Goal: Find specific page/section: Find specific page/section

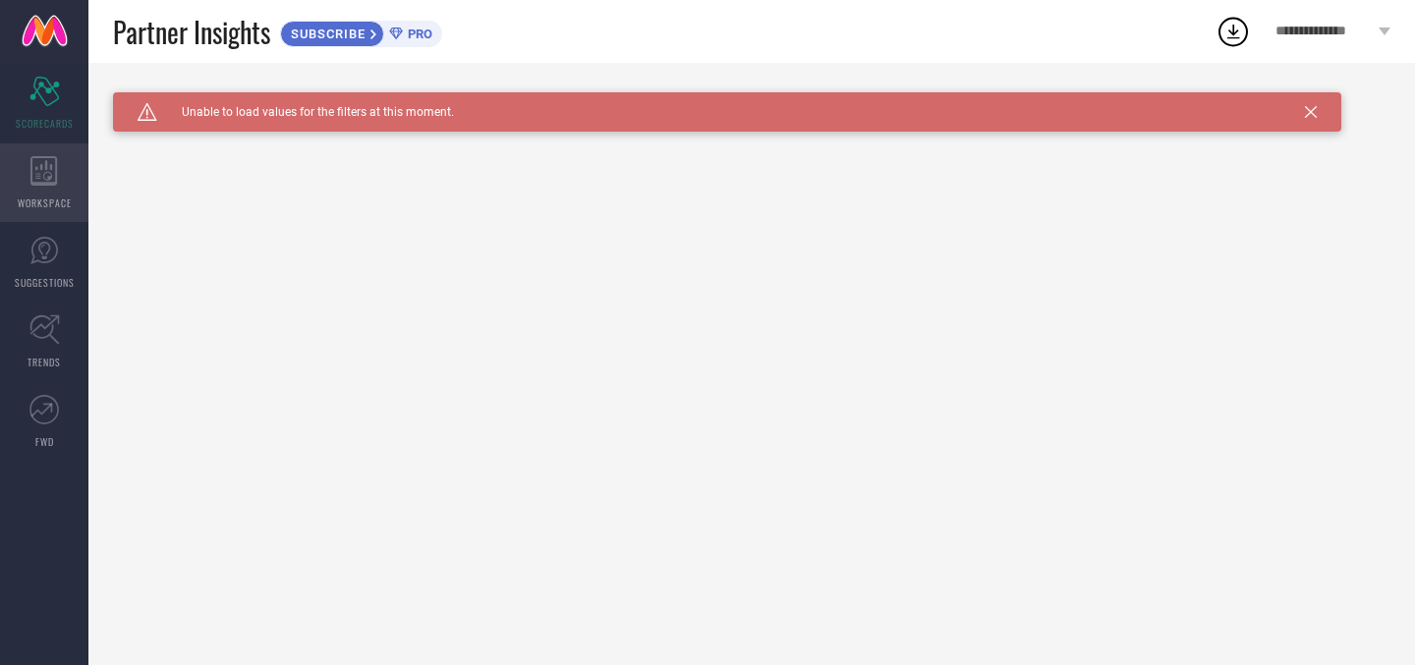
click at [25, 159] on div "WORKSPACE" at bounding box center [44, 182] width 88 height 79
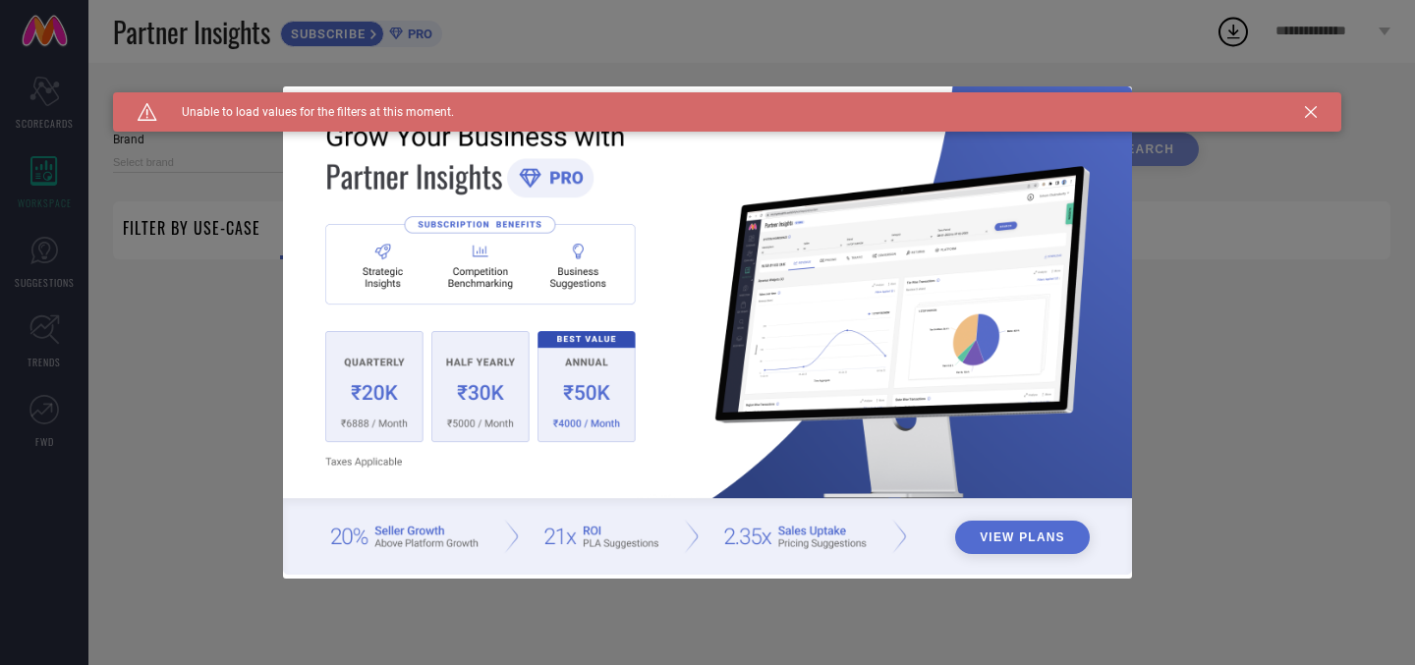
type input "1 STOP FASHION"
type input "All"
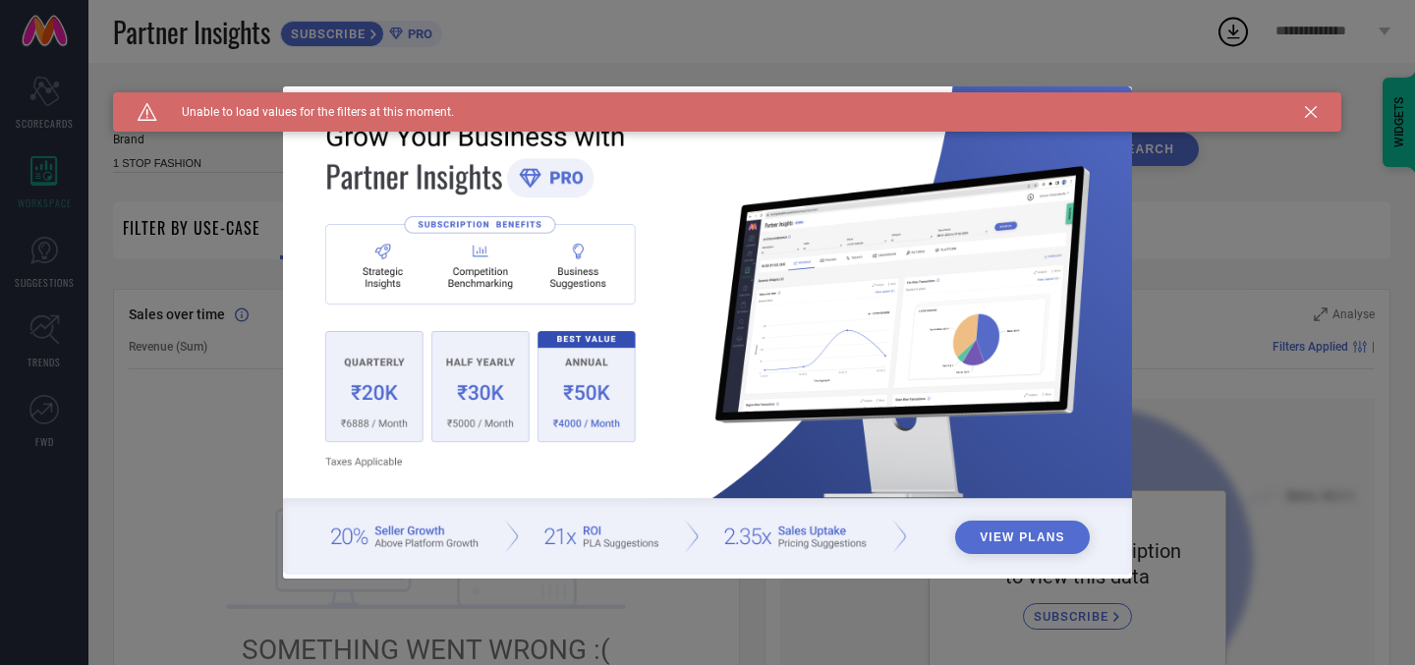
click at [1310, 110] on icon at bounding box center [1311, 112] width 12 height 12
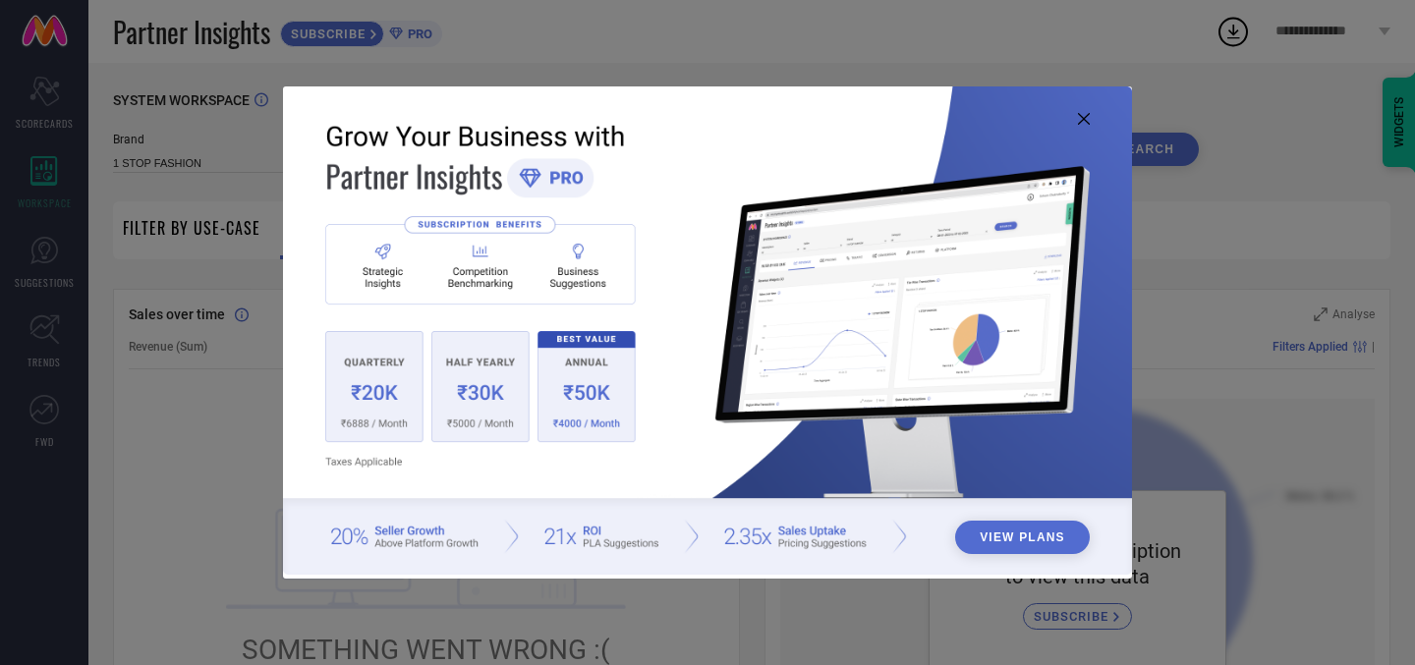
click at [1090, 125] on img at bounding box center [707, 330] width 849 height 488
click at [1082, 118] on icon at bounding box center [1084, 119] width 12 height 12
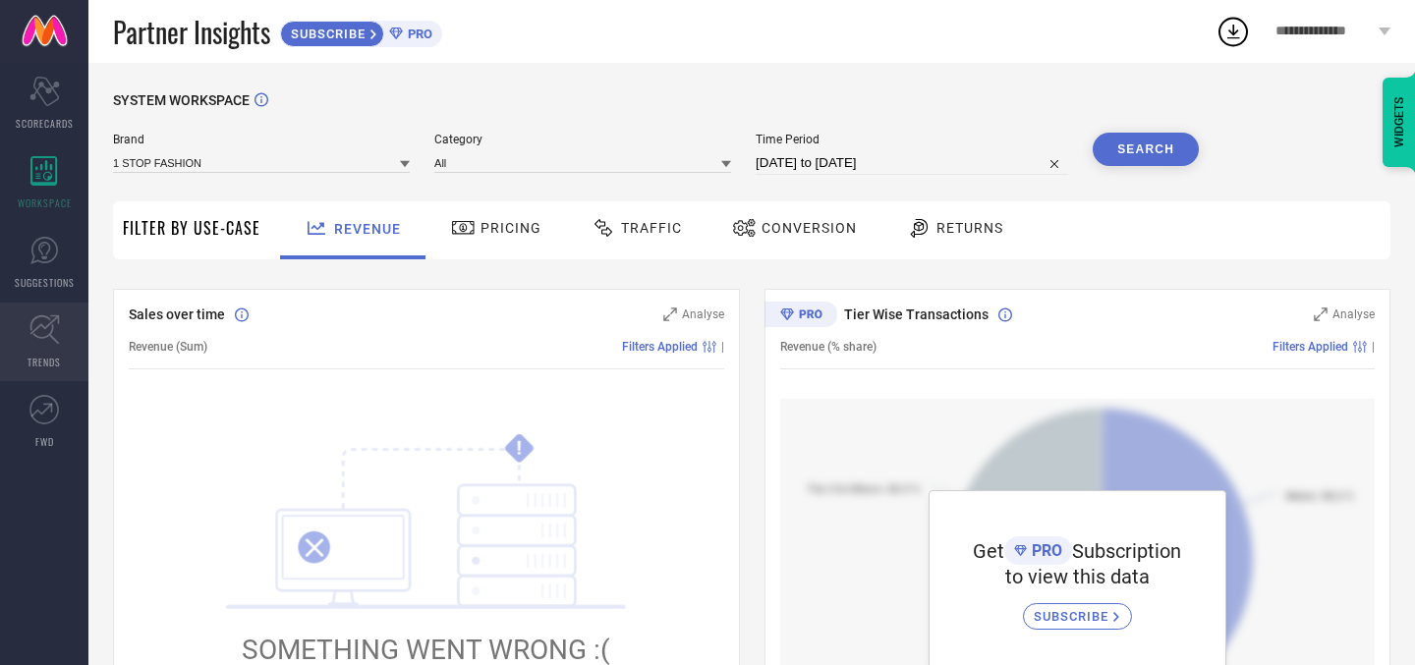
click at [56, 336] on icon at bounding box center [44, 329] width 30 height 30
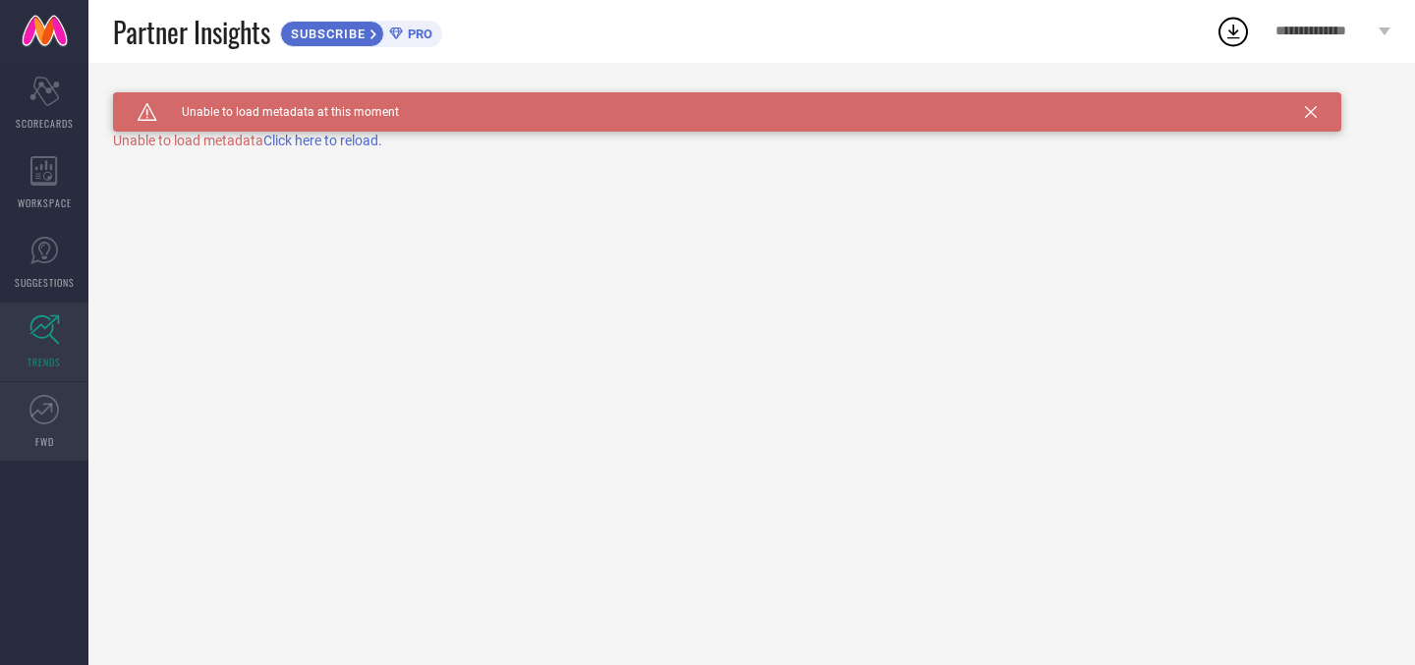
click at [41, 399] on icon at bounding box center [43, 409] width 29 height 29
